Goal: Transaction & Acquisition: Subscribe to service/newsletter

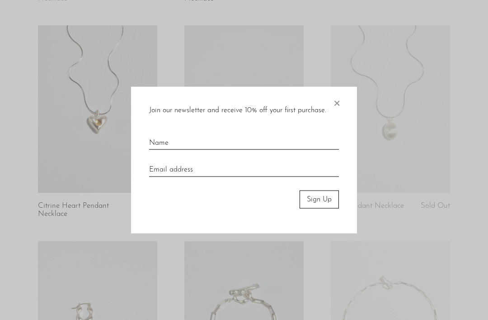
scroll to position [603, 0]
click at [338, 114] on span "×" at bounding box center [336, 100] width 9 height 29
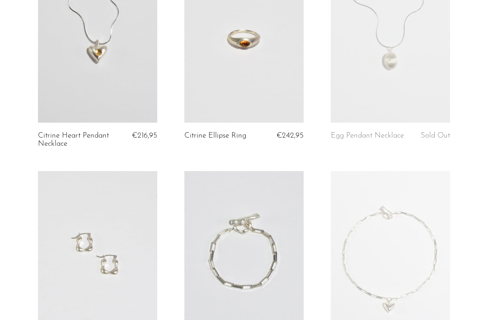
scroll to position [671, 0]
click at [391, 45] on link at bounding box center [390, 39] width 119 height 167
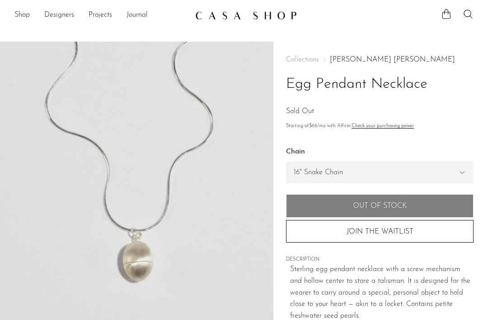
click at [361, 232] on button "JOIN THE WAITLIST" at bounding box center [380, 231] width 188 height 23
select select "49093369790761"
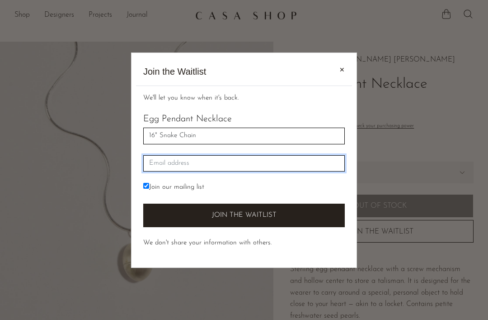
click at [155, 156] on input "Email" at bounding box center [244, 163] width 202 height 17
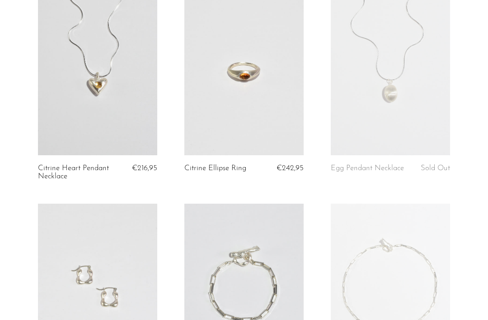
scroll to position [639, 0]
click at [400, 78] on link at bounding box center [390, 71] width 119 height 167
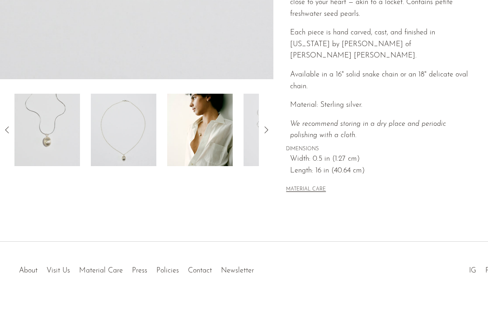
scroll to position [266, 0]
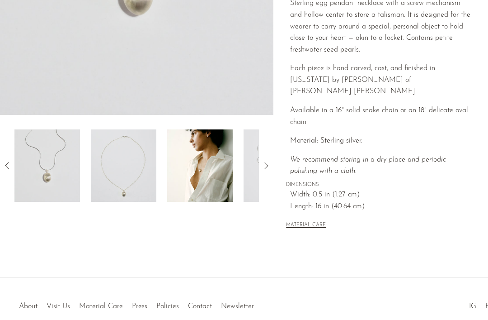
click at [180, 287] on div at bounding box center [243, 297] width 143 height 32
click at [179, 286] on div at bounding box center [243, 297] width 143 height 32
click at [177, 287] on div at bounding box center [243, 297] width 143 height 32
click at [31, 302] on link "About" at bounding box center [28, 305] width 19 height 7
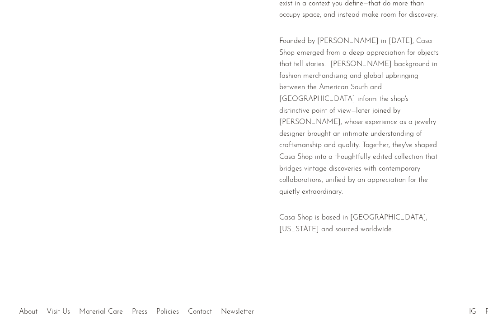
scroll to position [293, 0]
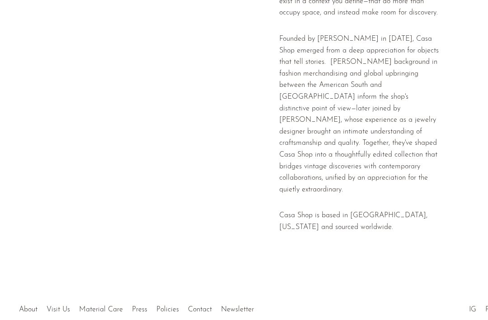
click at [178, 288] on div at bounding box center [243, 300] width 143 height 32
click at [61, 306] on link "Visit Us" at bounding box center [59, 309] width 24 height 7
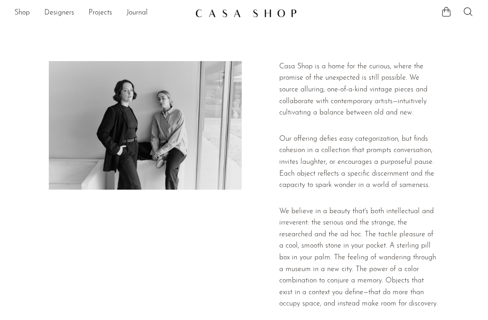
scroll to position [0, 0]
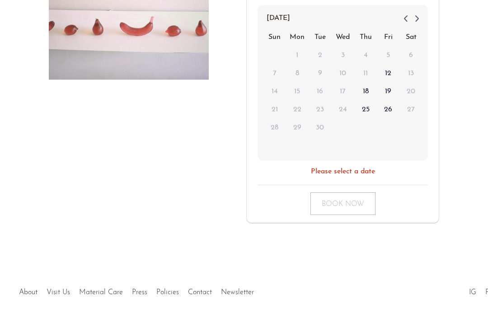
scroll to position [223, 0]
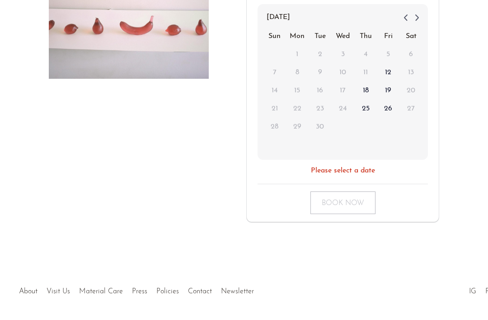
click at [249, 290] on div at bounding box center [243, 282] width 143 height 32
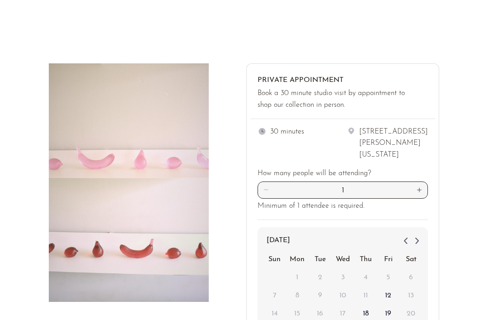
scroll to position [0, 0]
